Goal: Entertainment & Leisure: Consume media (video, audio)

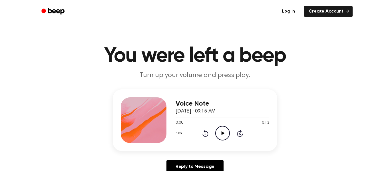
click at [220, 133] on icon "Play Audio" at bounding box center [222, 133] width 15 height 15
click at [223, 141] on div "Voice Note September 23, 2025 · 09:16 AM 0:00 0:13 Your browser does not suppor…" at bounding box center [222, 120] width 94 height 46
click at [221, 136] on icon "Play Audio" at bounding box center [222, 133] width 15 height 15
click at [221, 134] on icon at bounding box center [222, 133] width 3 height 4
click at [223, 137] on icon "Play Audio" at bounding box center [222, 133] width 15 height 15
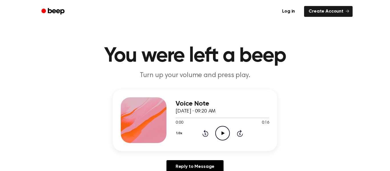
click at [224, 137] on icon "Play Audio" at bounding box center [222, 133] width 15 height 15
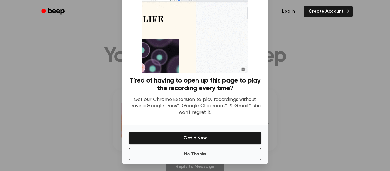
scroll to position [37, 0]
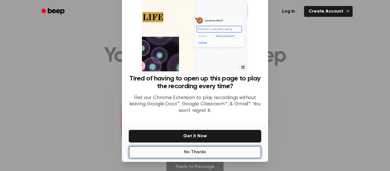
click at [222, 150] on button "No Thanks" at bounding box center [195, 152] width 132 height 13
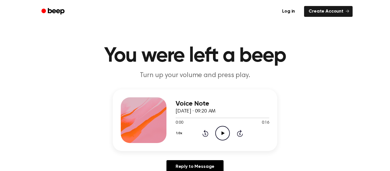
click at [223, 128] on icon "Play Audio" at bounding box center [222, 133] width 15 height 15
click at [219, 136] on icon "Play Audio" at bounding box center [222, 133] width 15 height 15
click at [227, 136] on icon "Play Audio" at bounding box center [222, 133] width 15 height 15
click at [227, 131] on icon "Play Audio" at bounding box center [222, 133] width 15 height 15
click at [221, 132] on icon "Play Audio" at bounding box center [222, 133] width 15 height 15
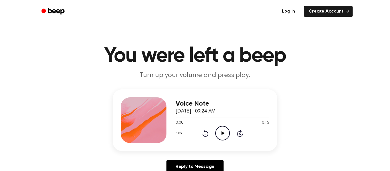
click at [225, 132] on icon "Play Audio" at bounding box center [222, 133] width 15 height 15
click at [221, 131] on icon "Play Audio" at bounding box center [222, 133] width 15 height 15
click at [223, 134] on icon "Play Audio" at bounding box center [222, 133] width 15 height 15
click at [224, 132] on icon "Play Audio" at bounding box center [222, 133] width 15 height 15
click at [226, 128] on icon "Play Audio" at bounding box center [222, 133] width 15 height 15
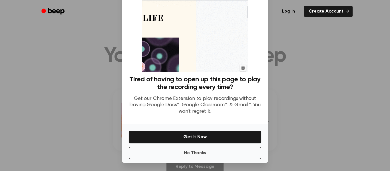
scroll to position [37, 0]
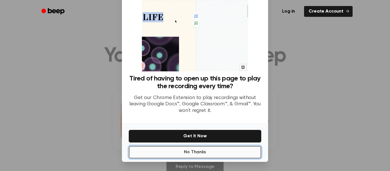
click at [238, 154] on button "No Thanks" at bounding box center [195, 152] width 132 height 13
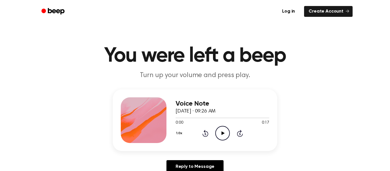
click at [221, 138] on icon "Play Audio" at bounding box center [222, 133] width 15 height 15
